Goal: Task Accomplishment & Management: Use online tool/utility

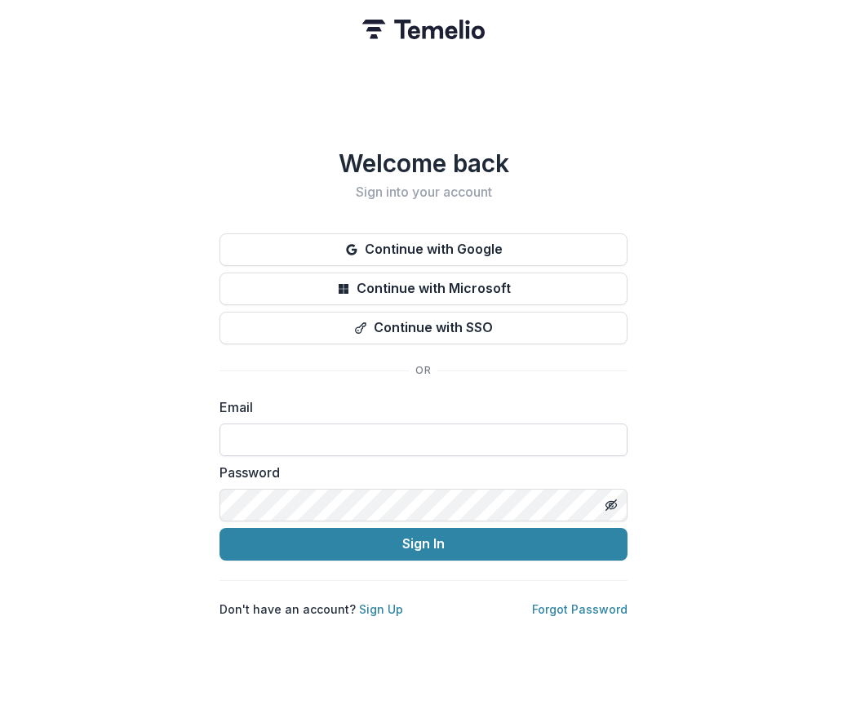
click at [291, 431] on input at bounding box center [423, 439] width 408 height 33
type input "**********"
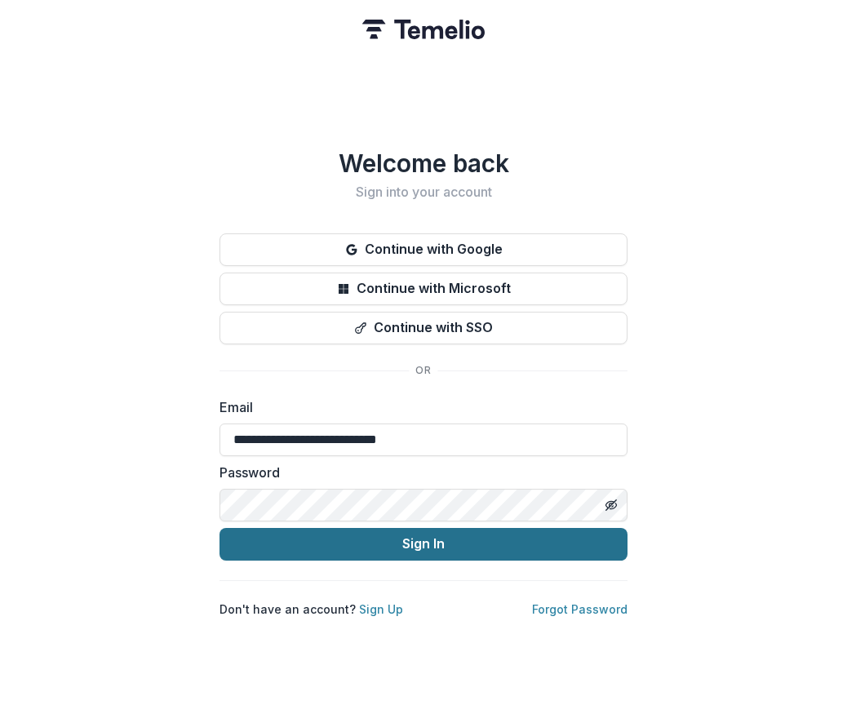
click at [590, 546] on button "Sign In" at bounding box center [423, 544] width 408 height 33
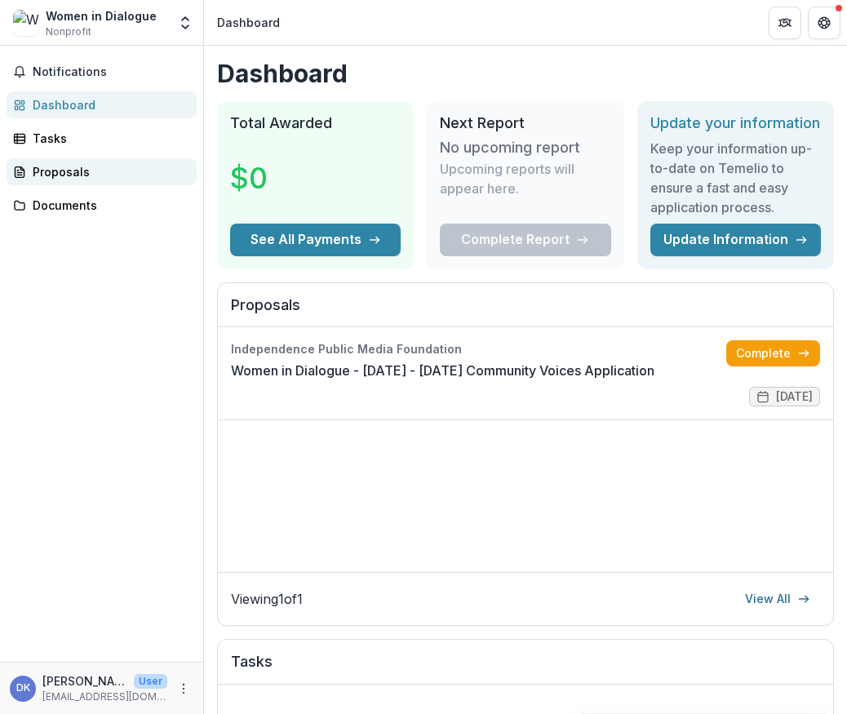
click at [71, 170] on div "Proposals" at bounding box center [108, 171] width 151 height 17
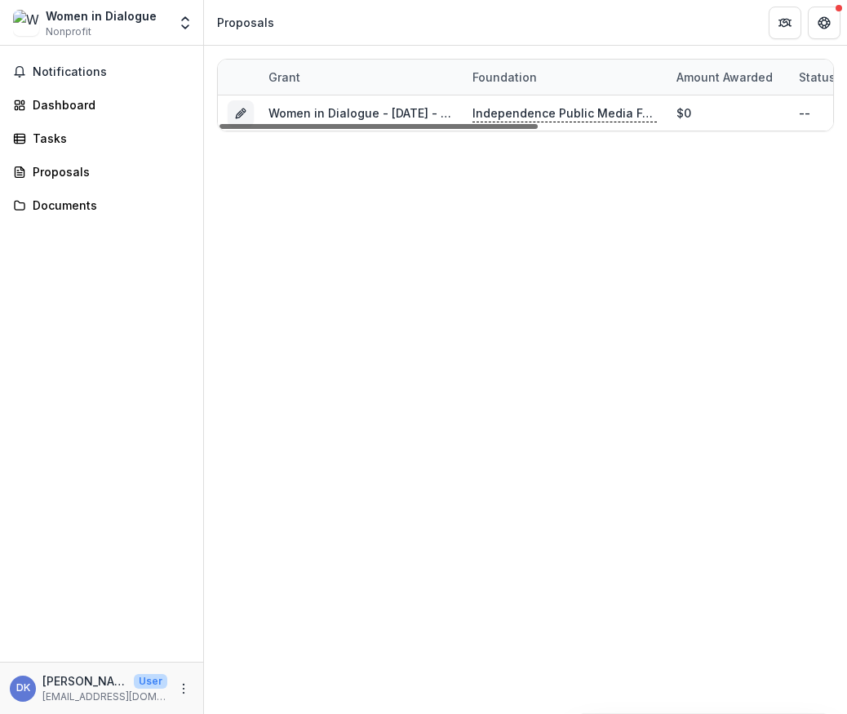
click at [469, 124] on div at bounding box center [378, 126] width 318 height 5
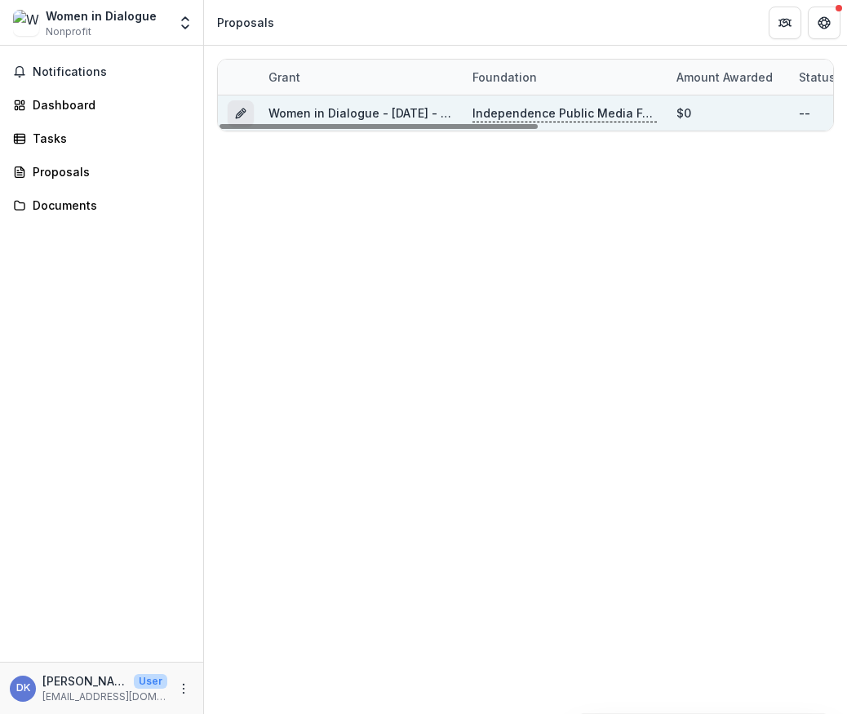
click at [235, 116] on icon "Grant 735f4dec-d01e-4025-a499-d2e17f6c9119" at bounding box center [240, 113] width 13 height 13
